Goal: Check status: Check status

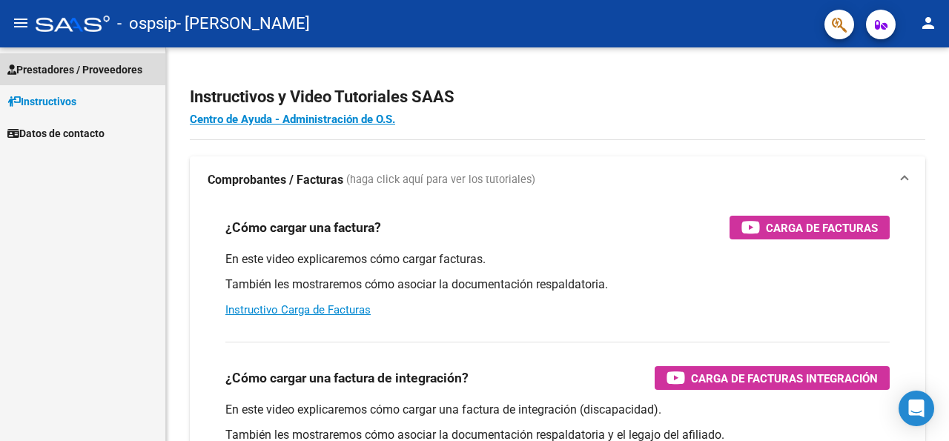
click at [92, 82] on link "Prestadores / Proveedores" at bounding box center [82, 69] width 165 height 32
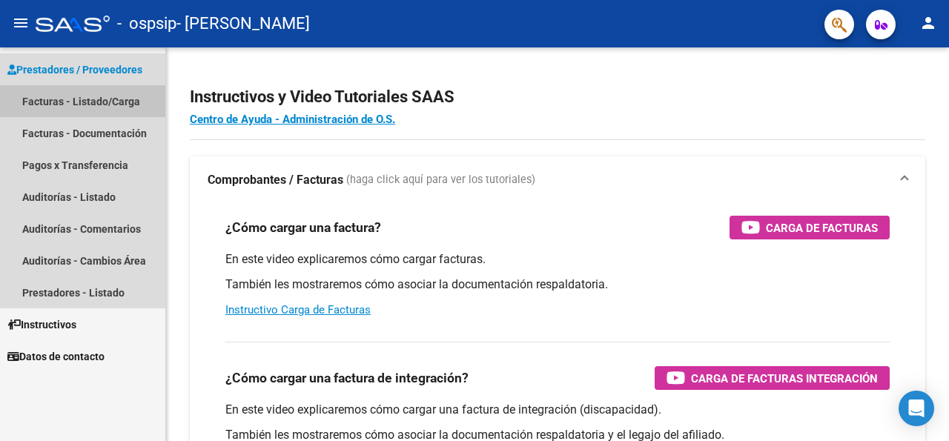
click at [92, 104] on link "Facturas - Listado/Carga" at bounding box center [82, 101] width 165 height 32
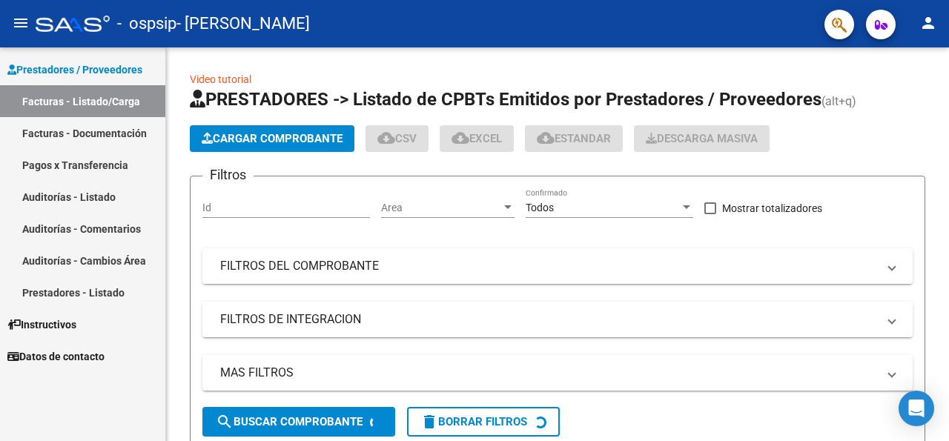
click at [88, 159] on link "Pagos x Transferencia" at bounding box center [82, 165] width 165 height 32
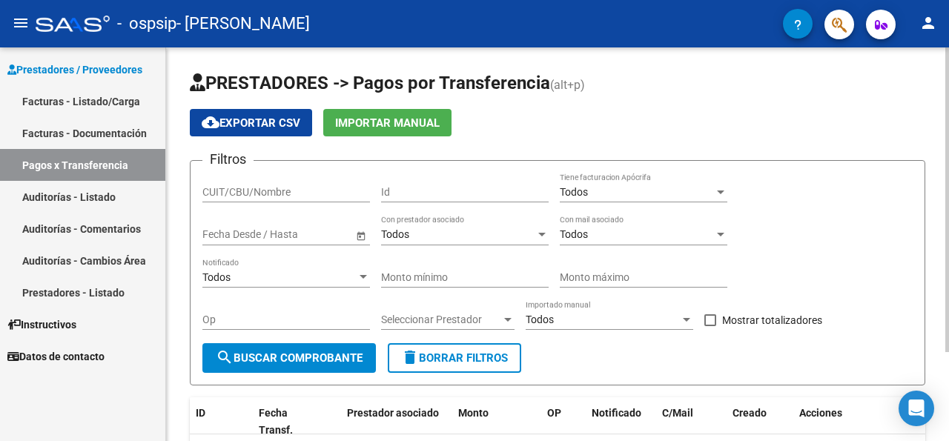
click at [315, 193] on input "CUIT/CBU/Nombre" at bounding box center [285, 192] width 167 height 13
type input "[PERSON_NAME]"
click at [253, 356] on span "search Buscar Comprobante" at bounding box center [289, 357] width 147 height 13
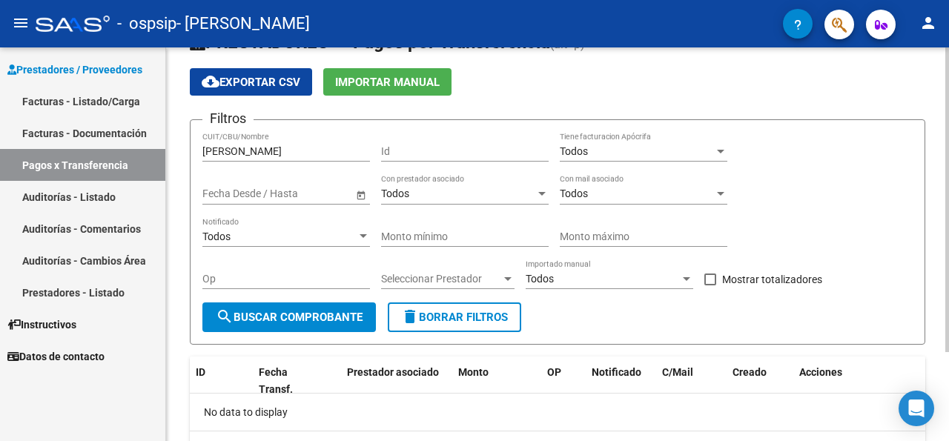
scroll to position [40, 0]
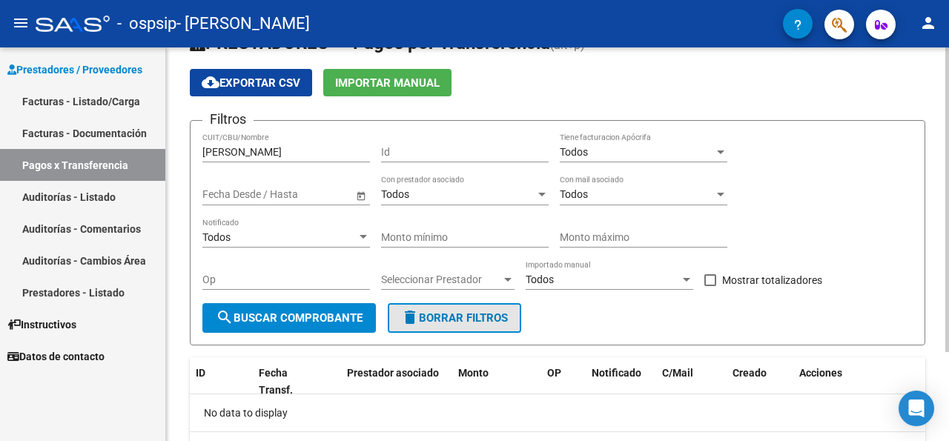
click at [445, 319] on span "delete Borrar Filtros" at bounding box center [454, 317] width 107 height 13
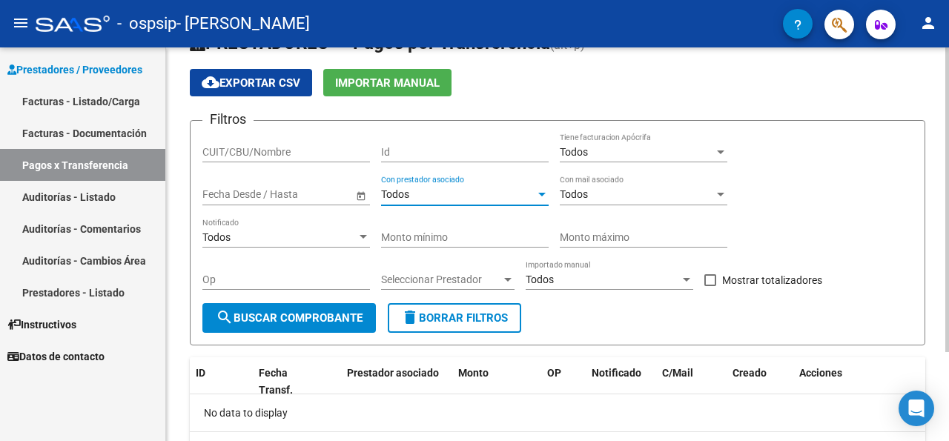
click at [537, 196] on div at bounding box center [541, 195] width 13 height 12
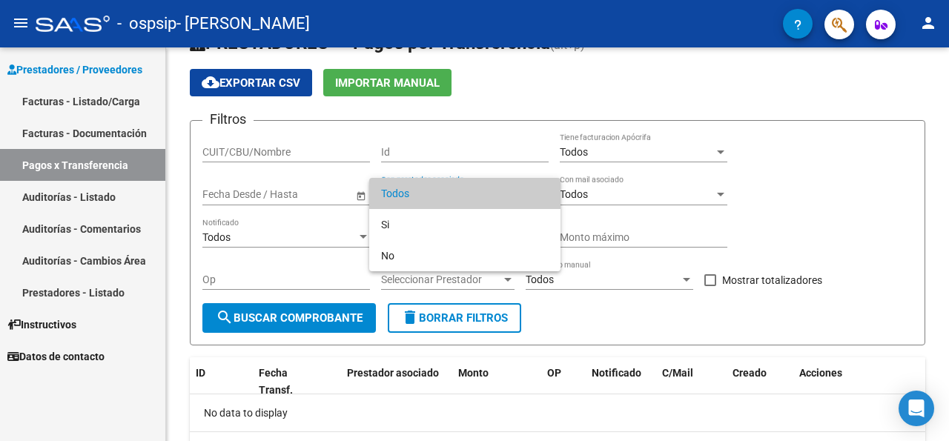
click at [679, 153] on div at bounding box center [474, 220] width 949 height 441
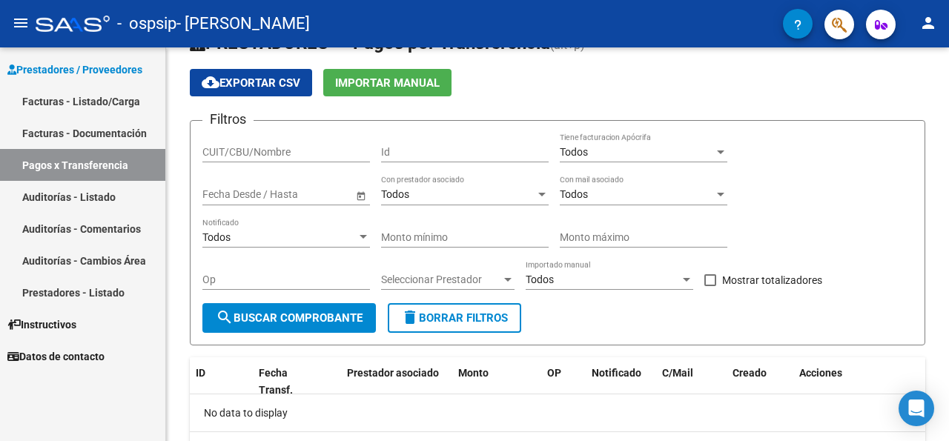
click at [679, 153] on div "Todos" at bounding box center [636, 152] width 154 height 13
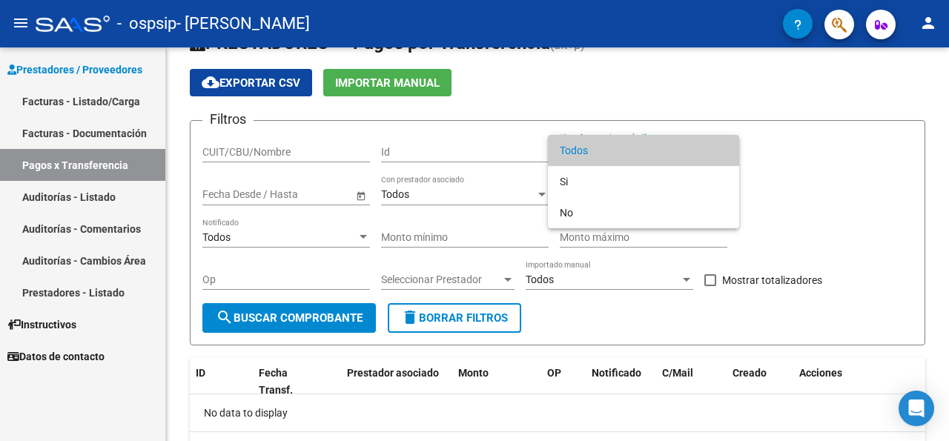
click at [806, 130] on div at bounding box center [474, 220] width 949 height 441
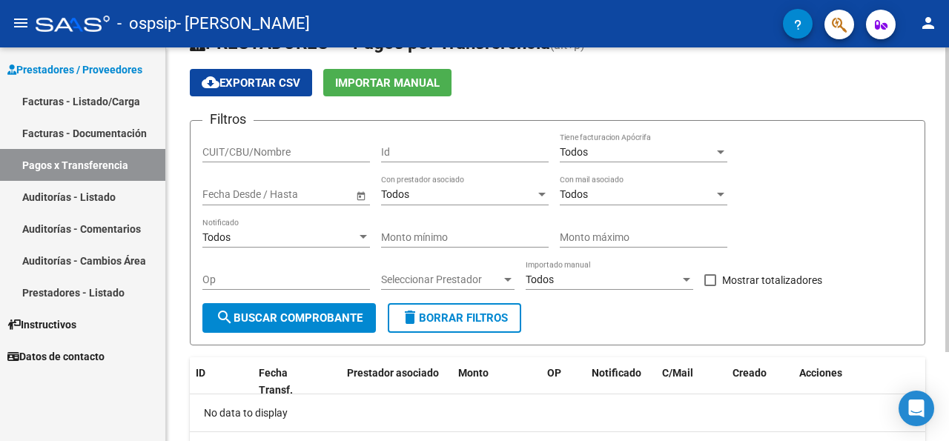
click at [670, 192] on div "Todos" at bounding box center [636, 194] width 154 height 13
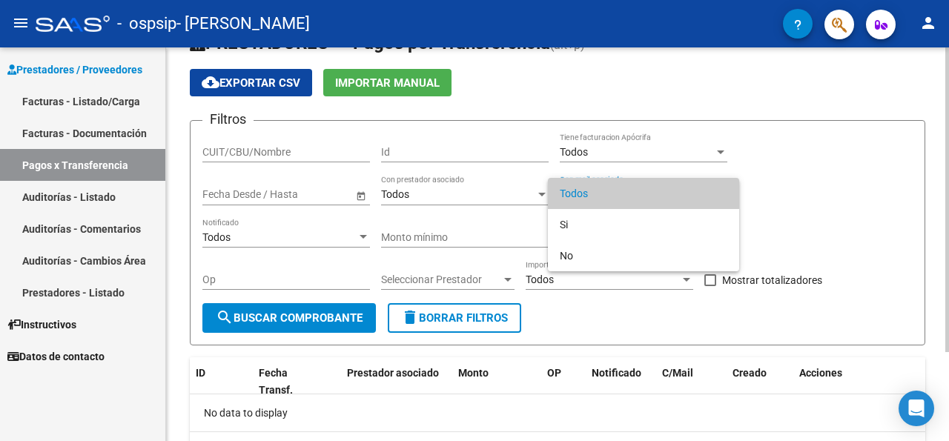
click at [817, 184] on div at bounding box center [474, 220] width 949 height 441
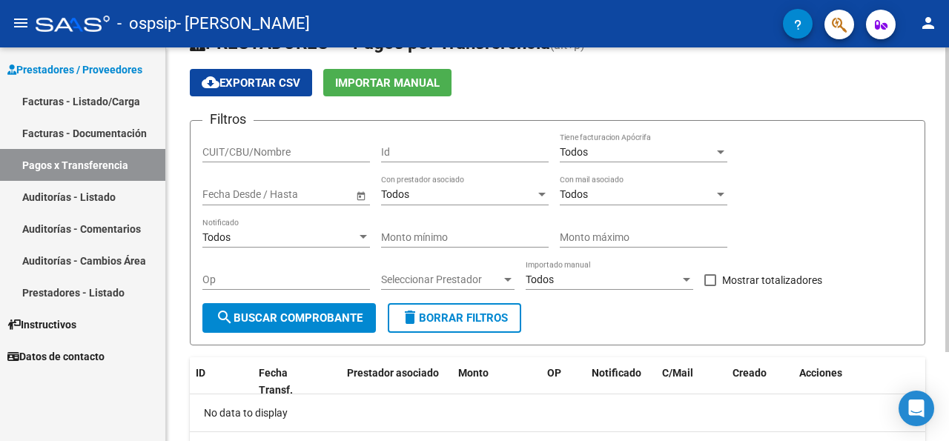
click at [307, 231] on div "Todos" at bounding box center [279, 237] width 154 height 13
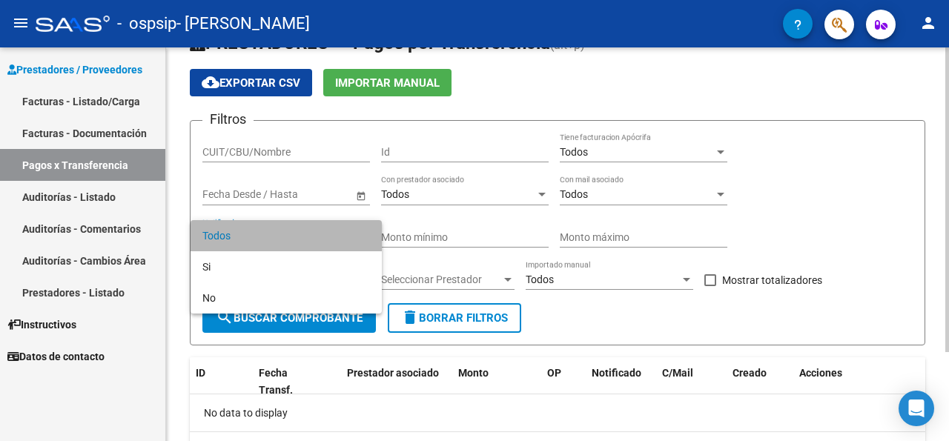
click at [307, 231] on span "Todos" at bounding box center [285, 235] width 167 height 31
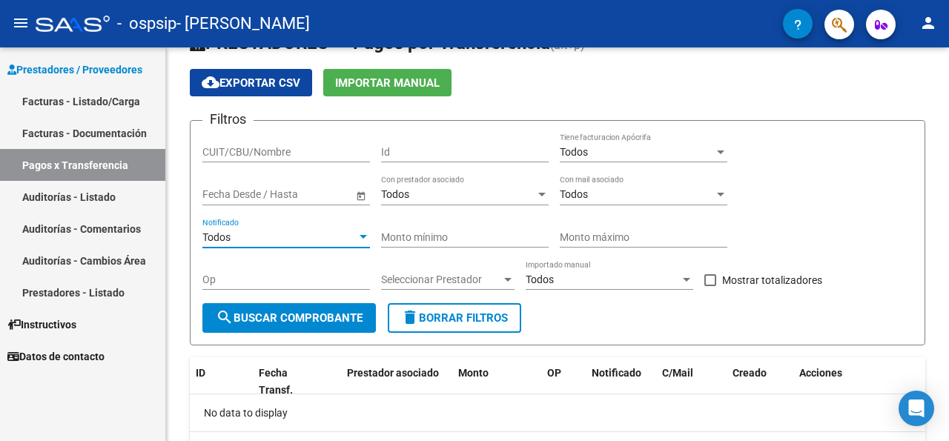
click at [929, 21] on mat-icon "person" at bounding box center [928, 23] width 18 height 18
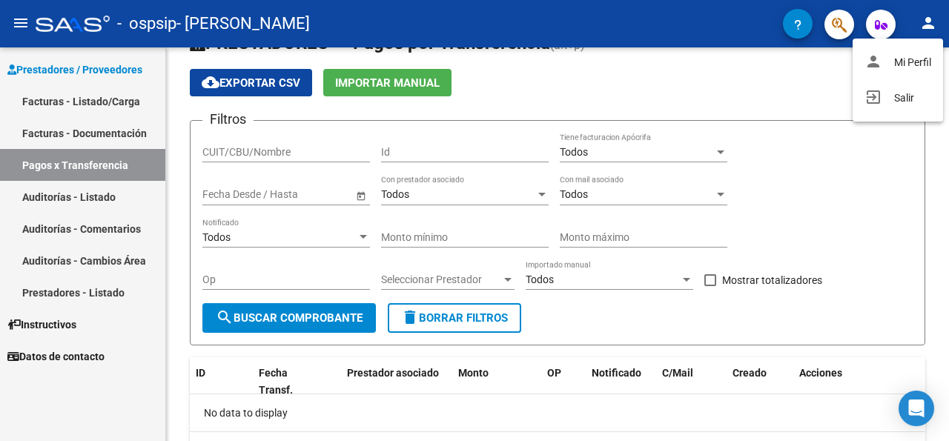
click at [929, 21] on div at bounding box center [474, 220] width 949 height 441
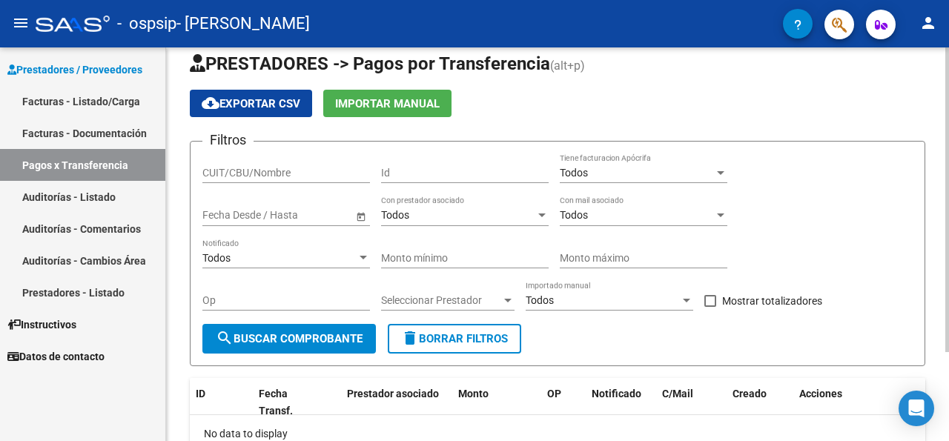
scroll to position [0, 0]
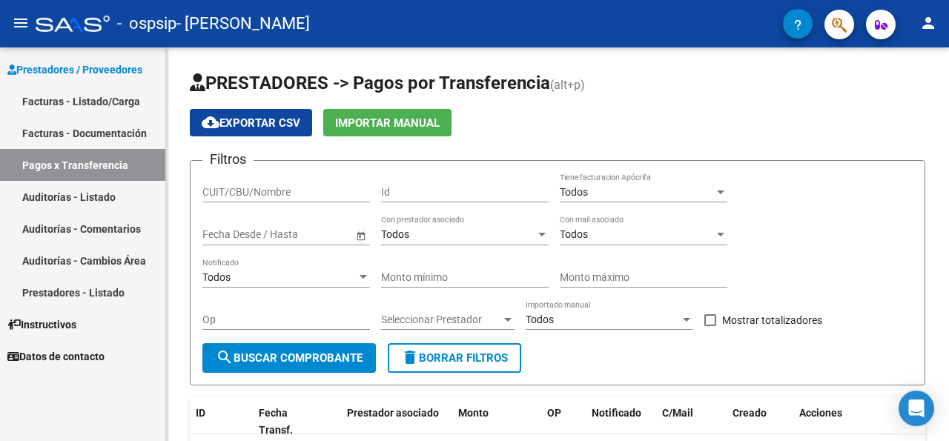
click at [62, 356] on span "Datos de contacto" at bounding box center [55, 356] width 97 height 16
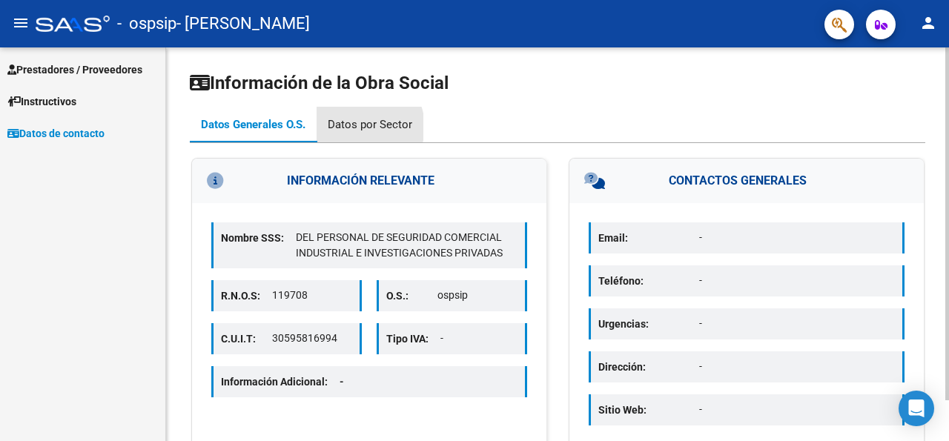
click at [365, 127] on div "Datos por Sector" at bounding box center [370, 124] width 84 height 16
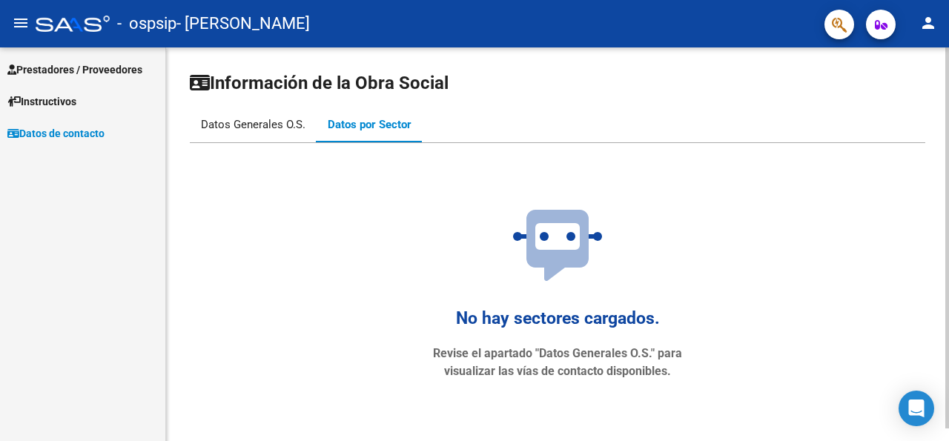
click at [260, 127] on div "Datos Generales O.S." at bounding box center [253, 124] width 104 height 16
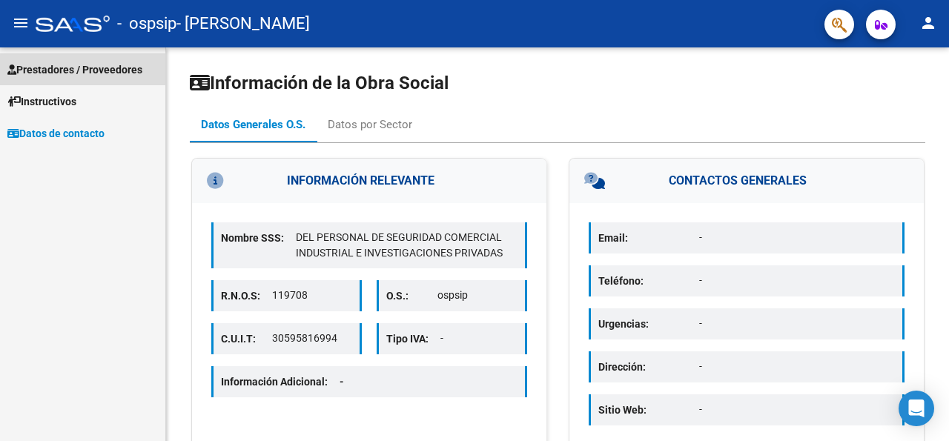
click at [91, 66] on span "Prestadores / Proveedores" at bounding box center [74, 70] width 135 height 16
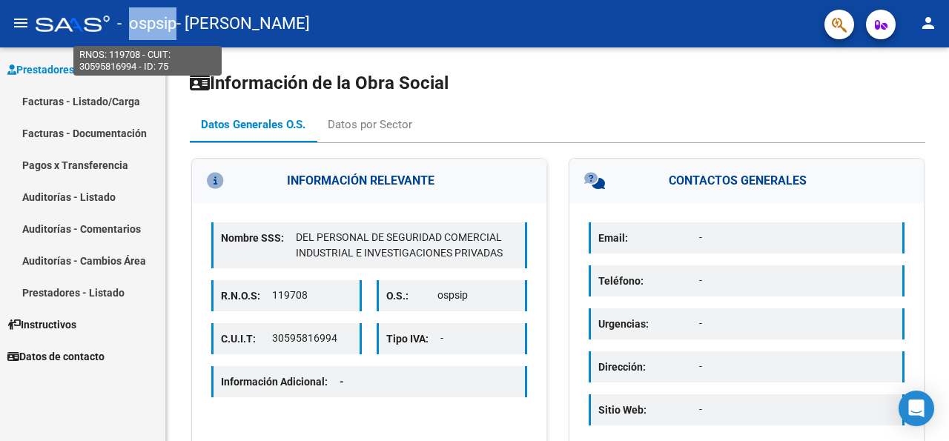
drag, startPoint x: 131, startPoint y: 28, endPoint x: 174, endPoint y: 28, distance: 43.0
click at [174, 28] on span "- ospsip" at bounding box center [146, 23] width 59 height 33
copy span "ospsip"
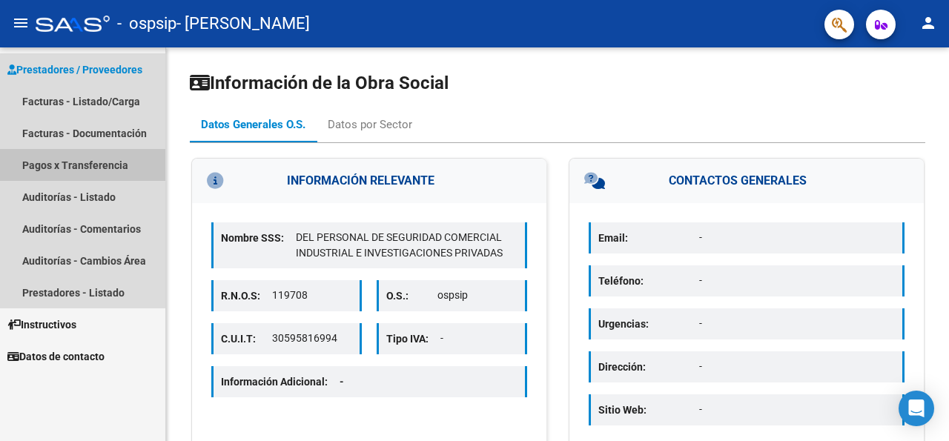
click at [81, 160] on link "Pagos x Transferencia" at bounding box center [82, 165] width 165 height 32
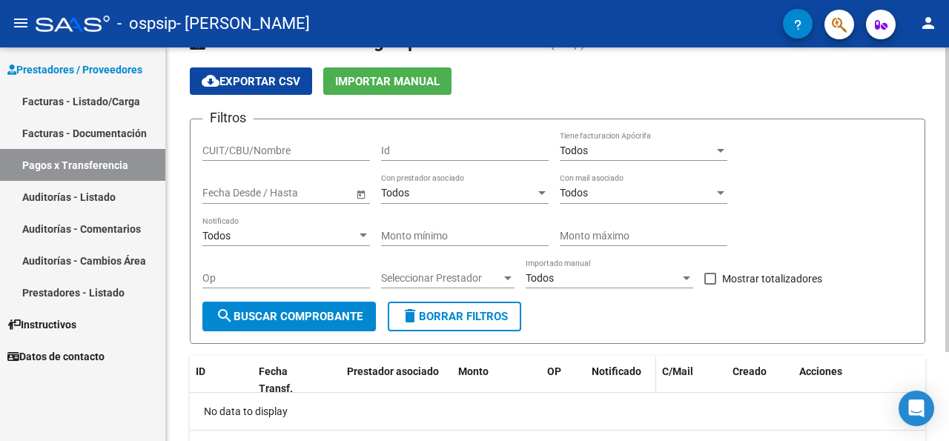
scroll to position [40, 0]
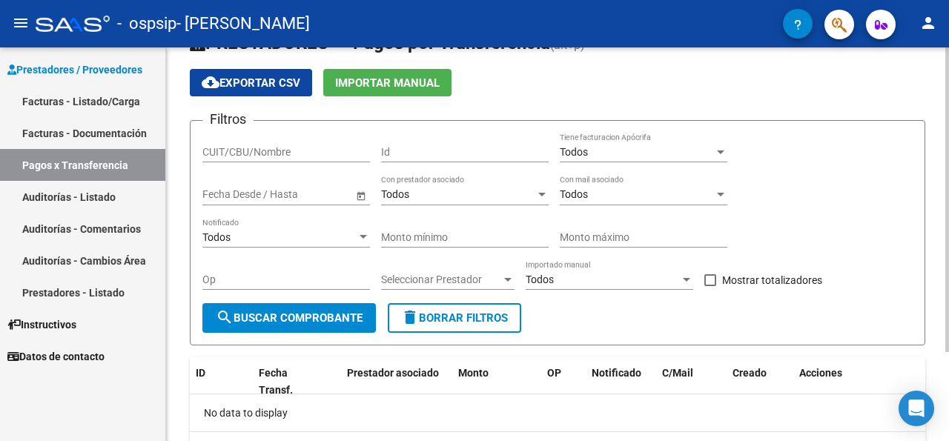
click at [515, 320] on button "delete Borrar Filtros" at bounding box center [454, 318] width 133 height 30
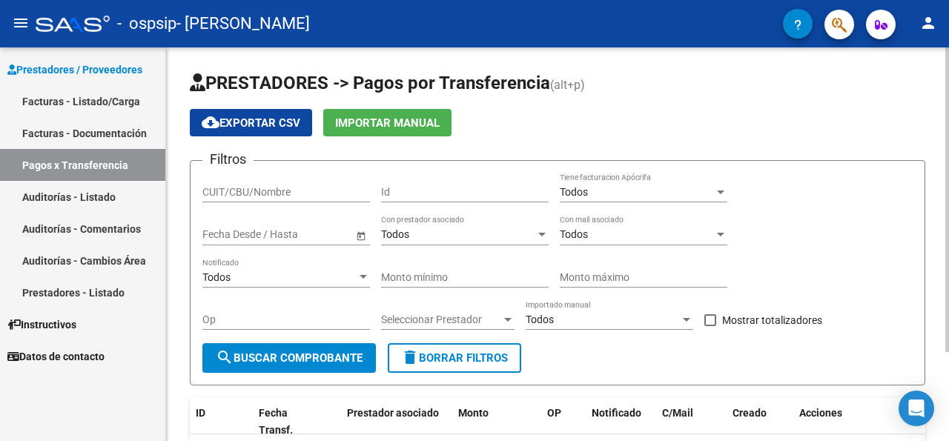
click at [417, 125] on span "Importar Manual" at bounding box center [387, 122] width 104 height 13
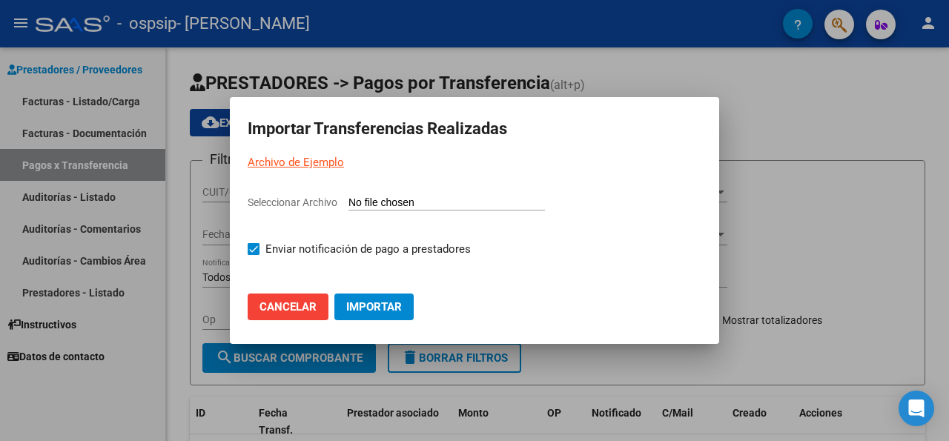
click at [265, 310] on span "Cancelar" at bounding box center [287, 306] width 57 height 13
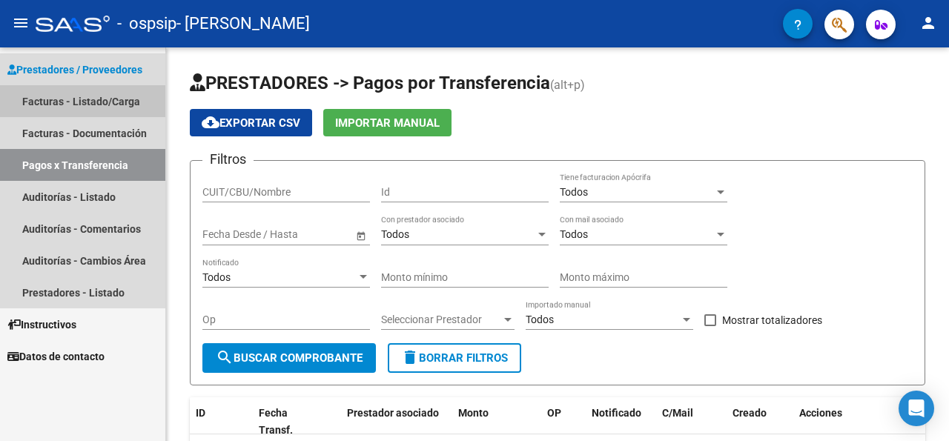
click at [140, 93] on link "Facturas - Listado/Carga" at bounding box center [82, 101] width 165 height 32
click at [91, 96] on link "Facturas - Listado/Carga" at bounding box center [82, 101] width 165 height 32
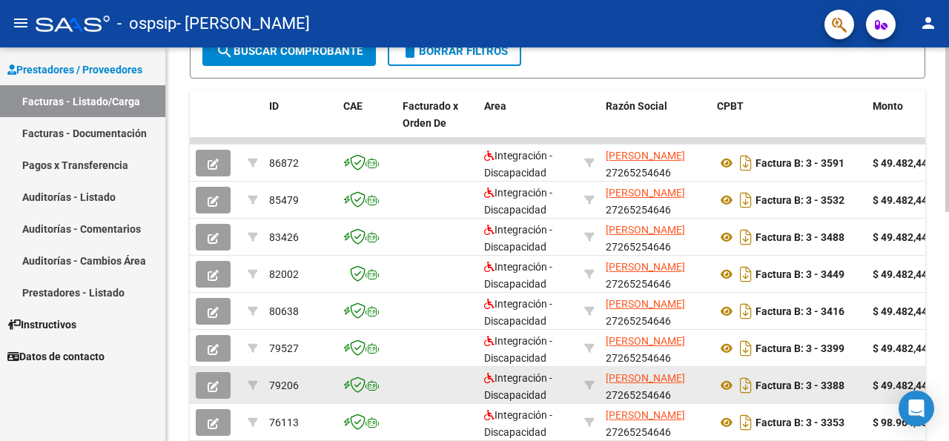
click at [217, 392] on button "button" at bounding box center [213, 385] width 35 height 27
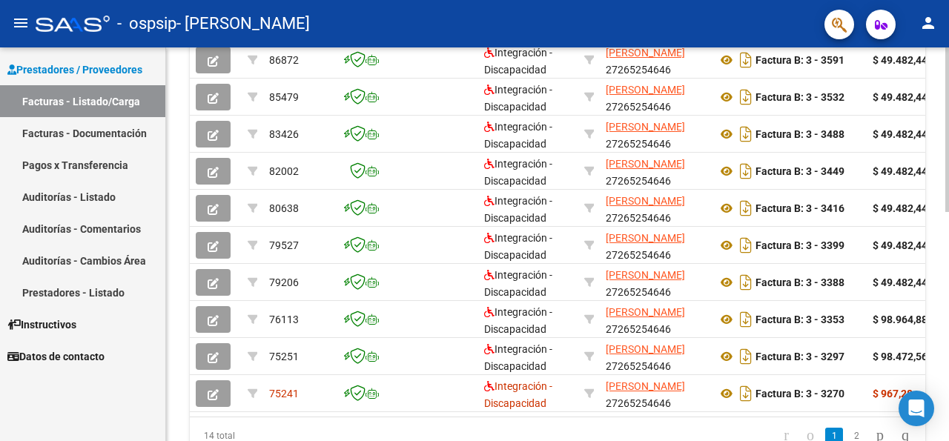
scroll to position [471, 0]
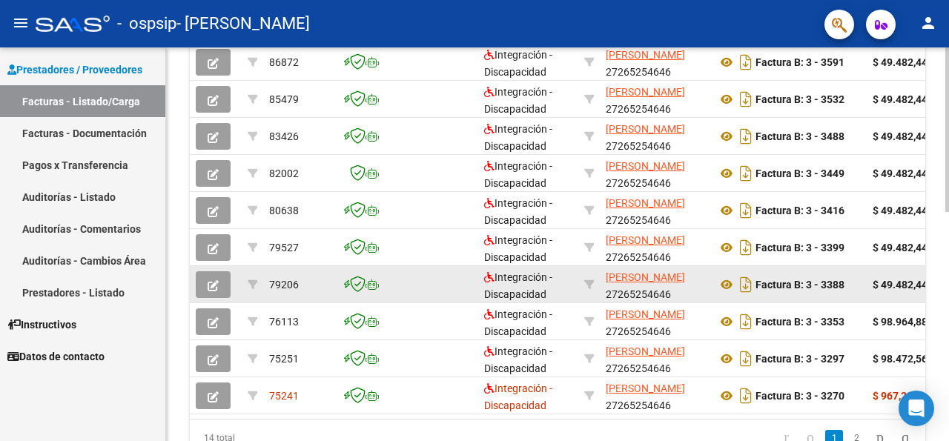
drag, startPoint x: 819, startPoint y: 285, endPoint x: 848, endPoint y: 285, distance: 29.6
click at [848, 285] on div "Factura B: 3 - 3388" at bounding box center [789, 285] width 144 height 24
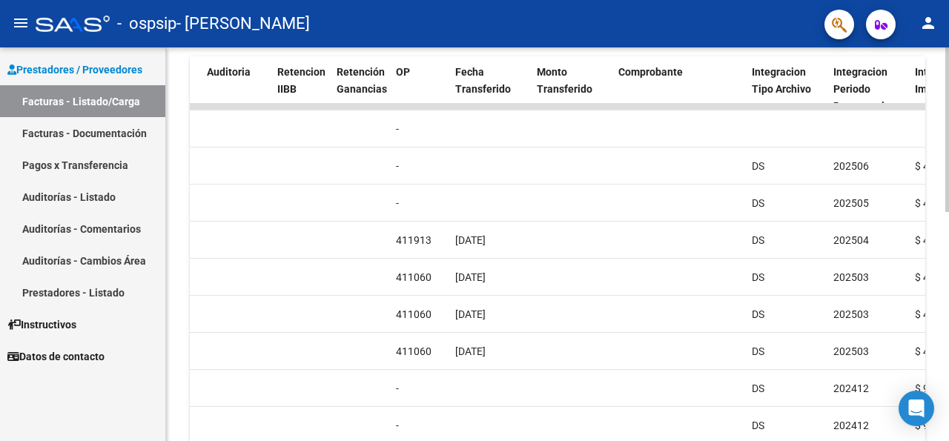
scroll to position [407, 0]
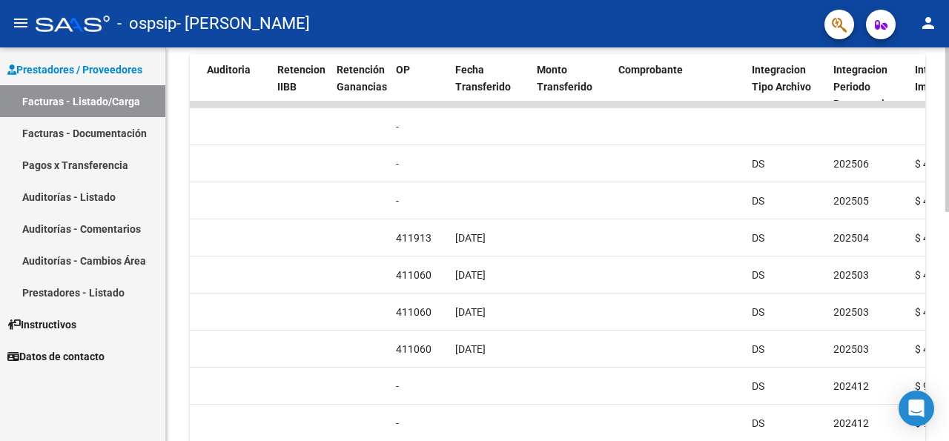
click at [948, 212] on div at bounding box center [947, 129] width 4 height 165
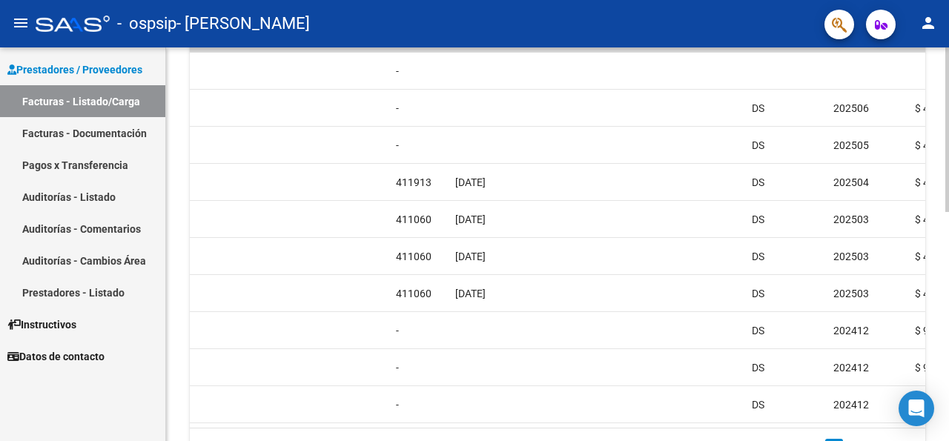
scroll to position [473, 0]
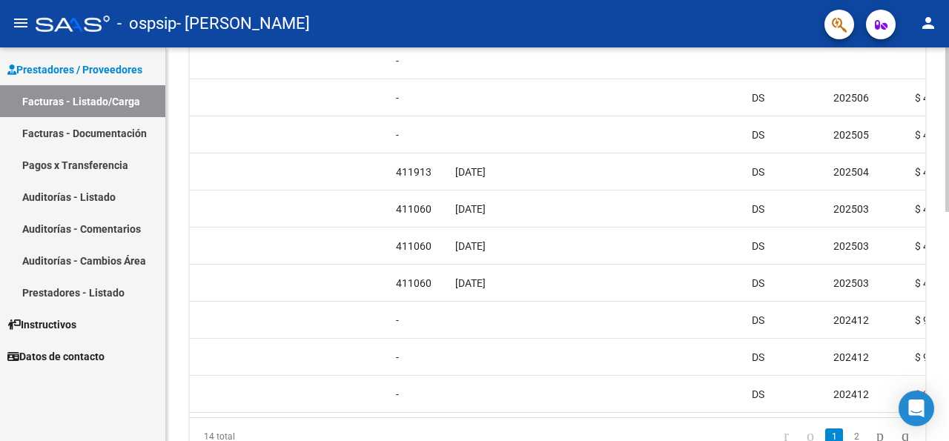
click at [948, 212] on div at bounding box center [947, 129] width 4 height 165
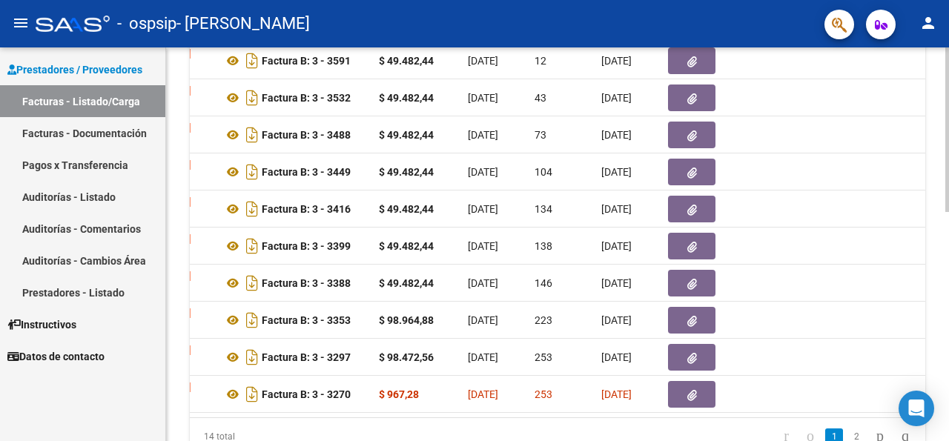
scroll to position [0, 499]
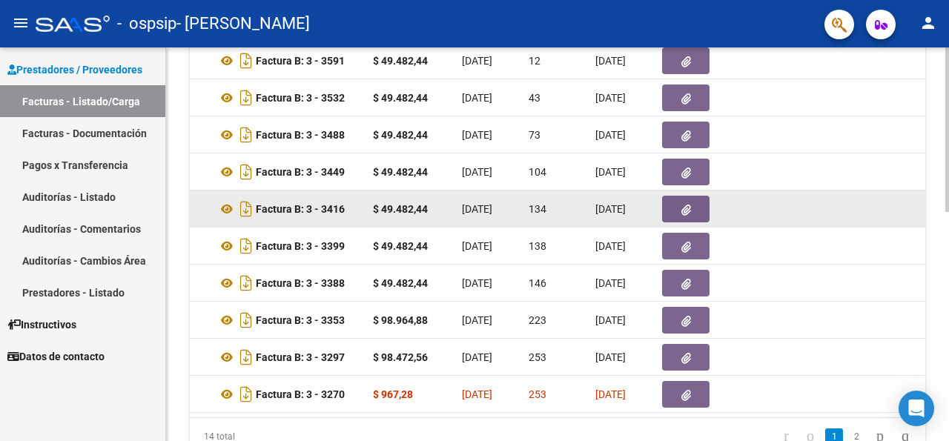
drag, startPoint x: 255, startPoint y: 205, endPoint x: 340, endPoint y: 275, distance: 110.1
click at [340, 221] on div "Factura B: 3 - 3416" at bounding box center [289, 209] width 144 height 24
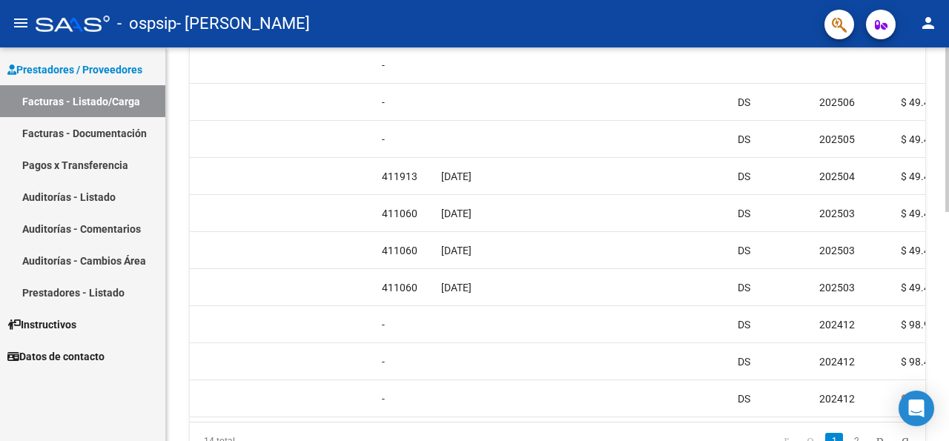
scroll to position [472, 0]
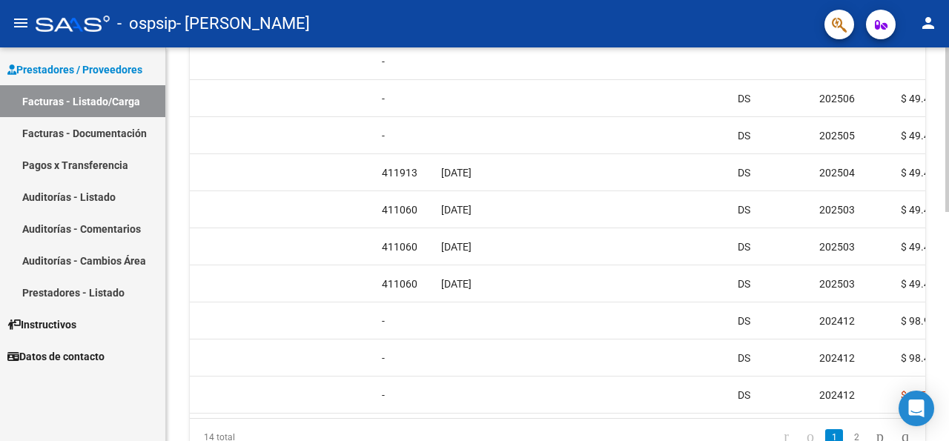
click at [947, 212] on div at bounding box center [947, 129] width 4 height 165
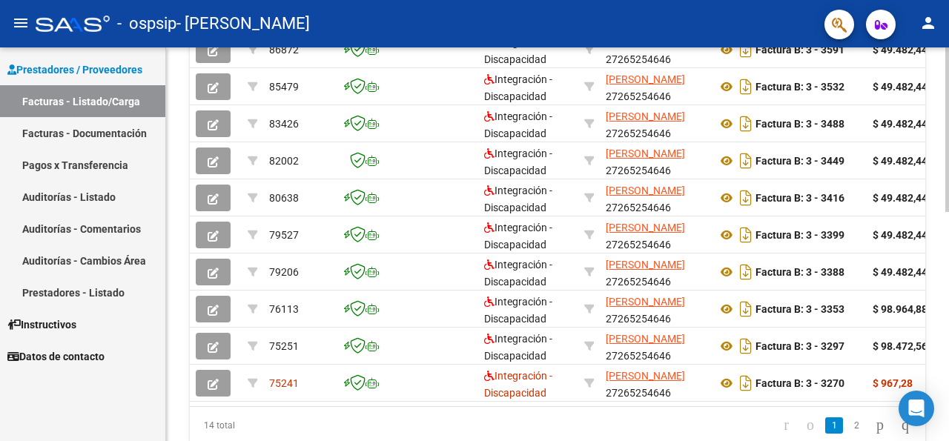
scroll to position [486, 0]
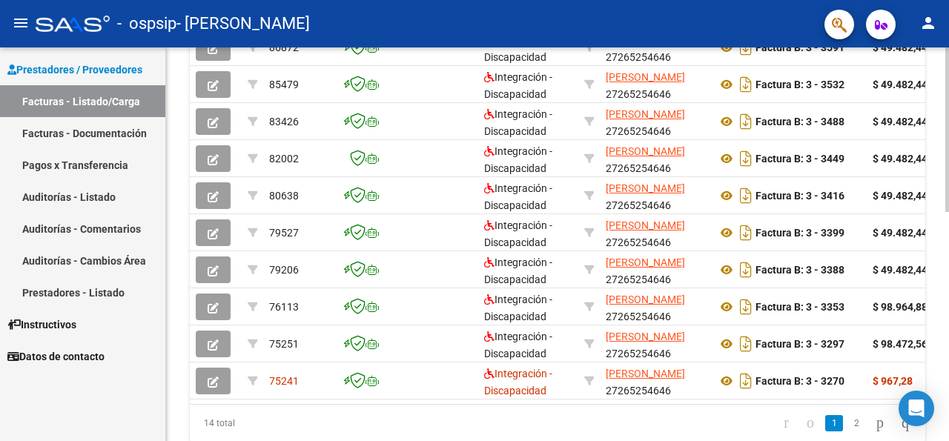
click at [944, 346] on div "Video tutorial PRESTADORES -> Listado de CPBTs Emitidos por Prestadores / Prove…" at bounding box center [559, 25] width 786 height 928
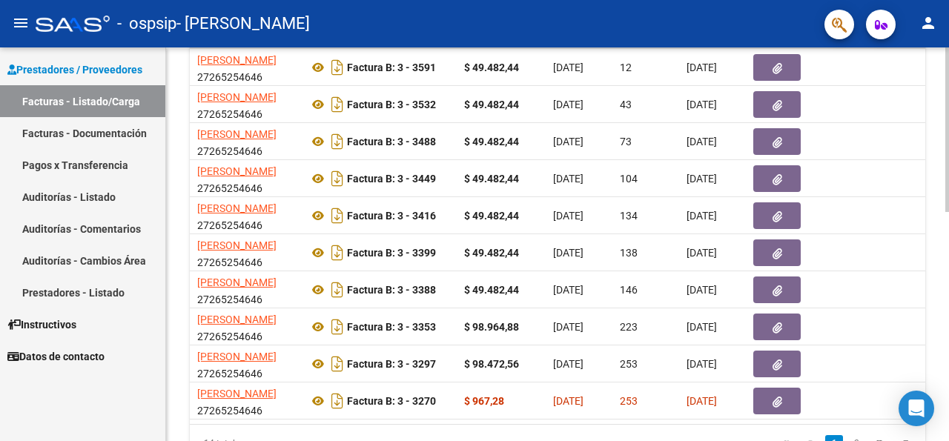
scroll to position [468, 0]
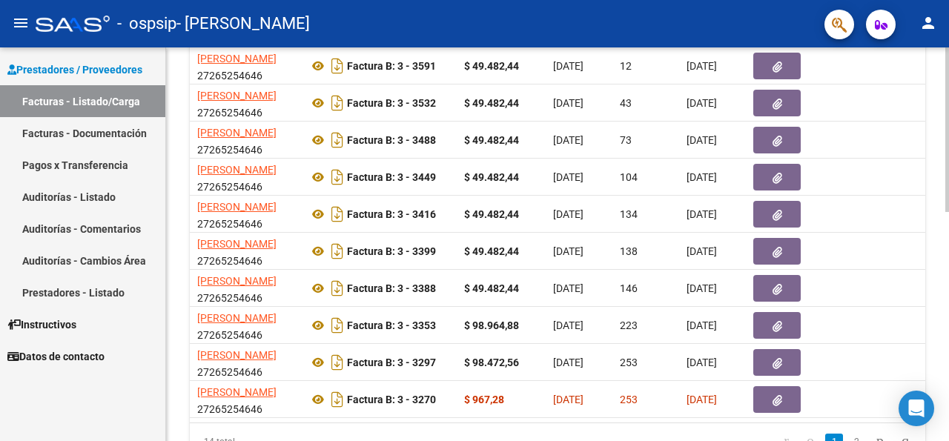
click at [933, 305] on div "Video tutorial PRESTADORES -> Listado de CPBTs Emitidos por Prestadores / Prove…" at bounding box center [559, 44] width 786 height 928
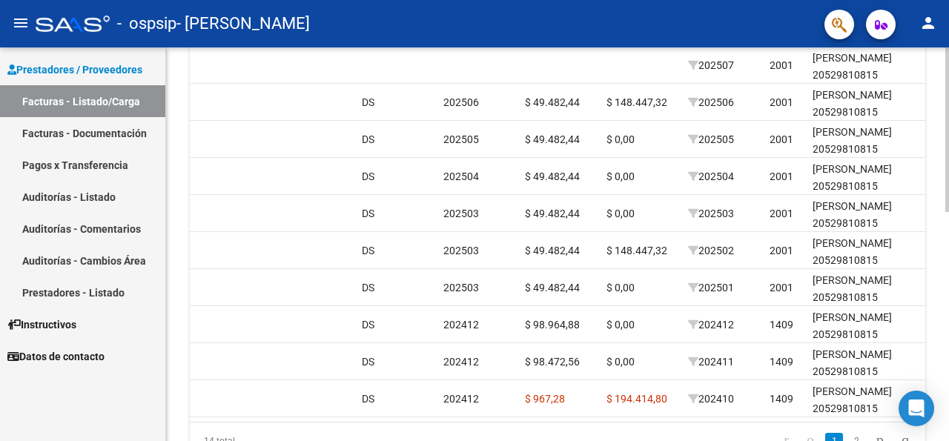
scroll to position [473, 0]
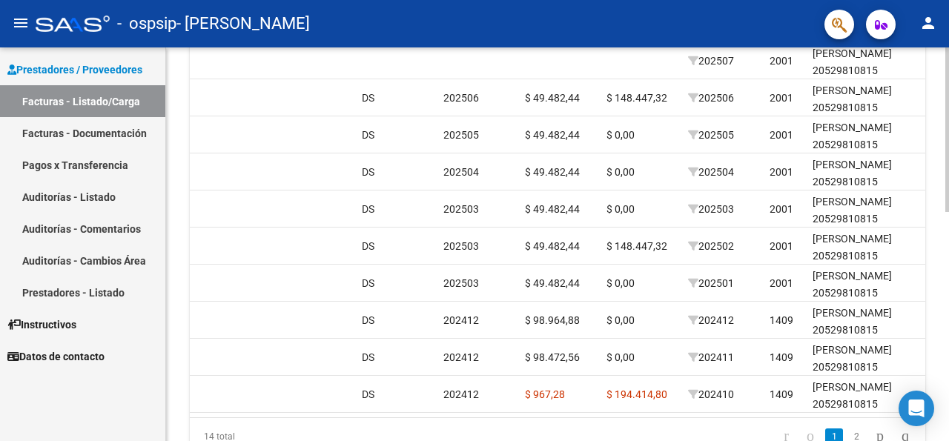
click at [948, 212] on div at bounding box center [947, 129] width 4 height 165
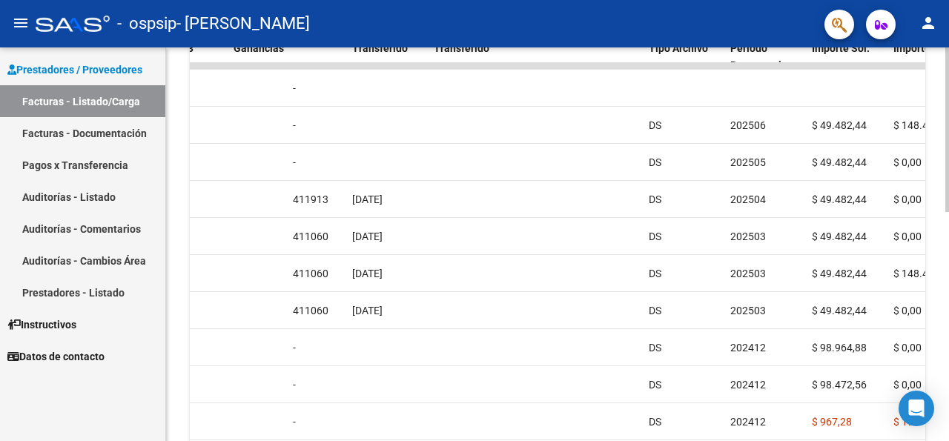
scroll to position [448, 0]
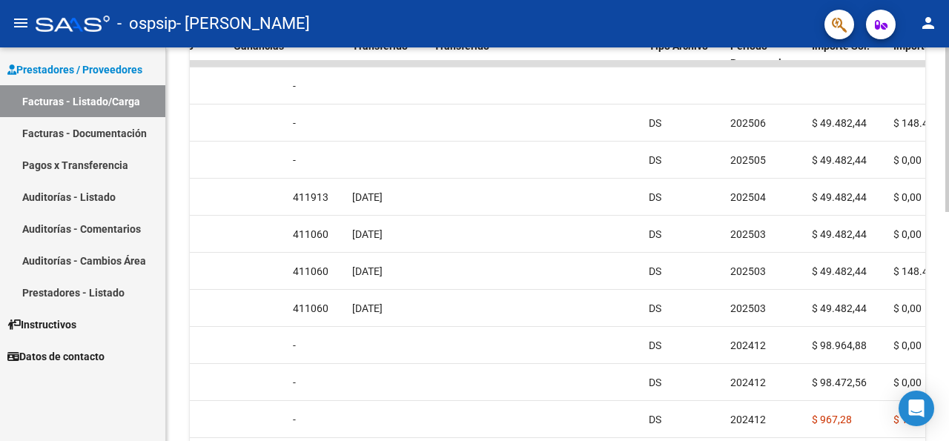
click at [946, 212] on div at bounding box center [947, 129] width 4 height 165
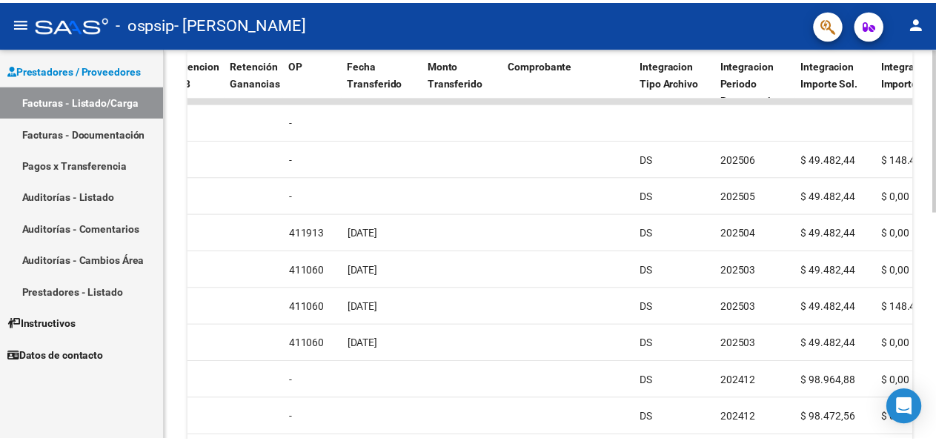
scroll to position [436, 0]
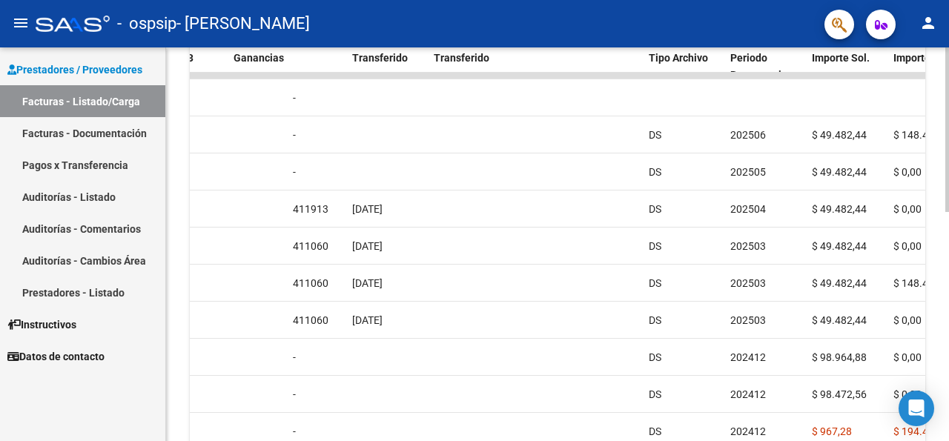
click at [948, 212] on div at bounding box center [947, 129] width 4 height 165
click at [924, 24] on mat-icon "person" at bounding box center [928, 23] width 18 height 18
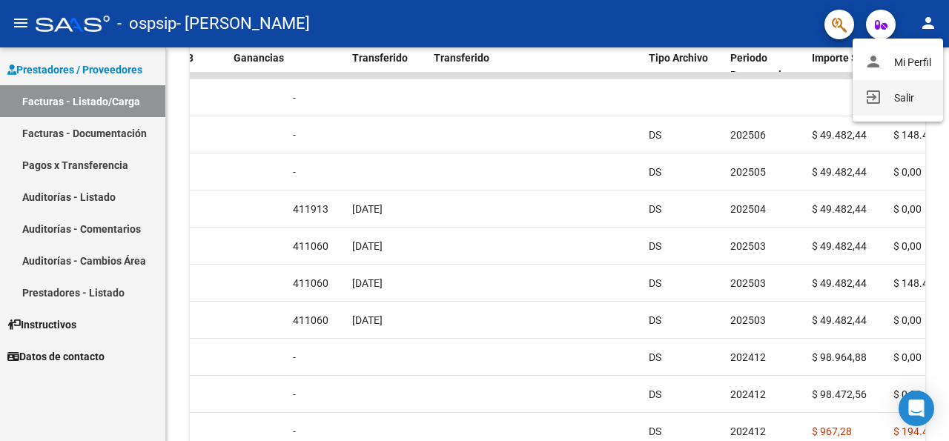
click at [896, 103] on button "exit_to_app Salir" at bounding box center [897, 98] width 90 height 36
